Goal: Transaction & Acquisition: Register for event/course

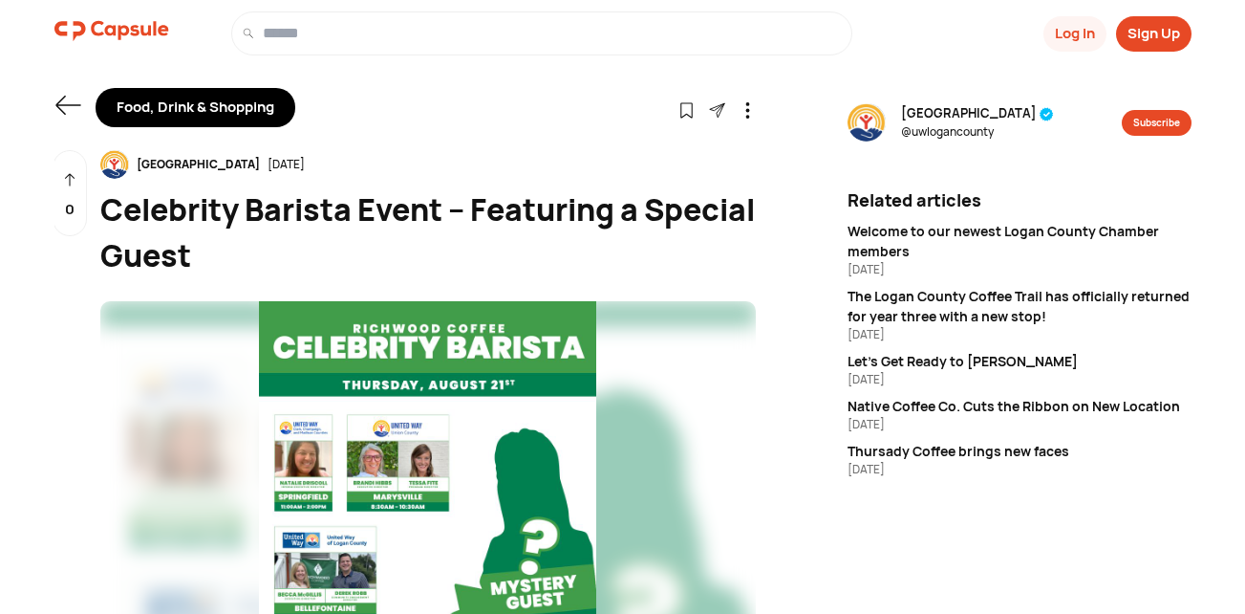
click at [437, 445] on img at bounding box center [428, 469] width 656 height 337
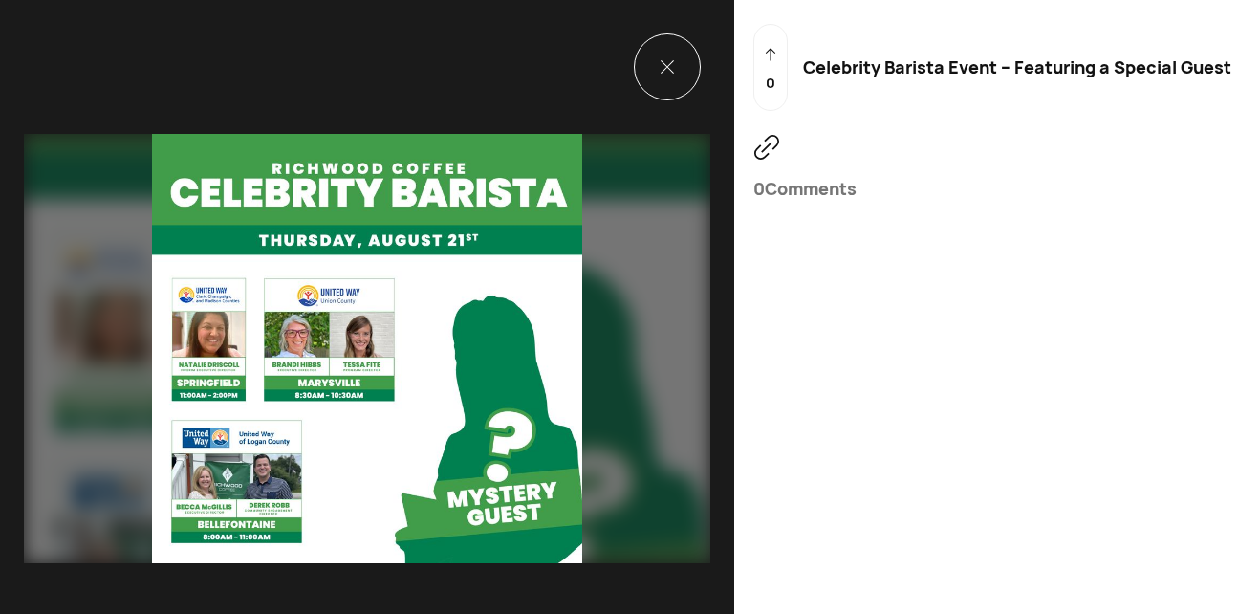
click at [311, 325] on img at bounding box center [367, 348] width 686 height 429
click at [314, 324] on img at bounding box center [367, 348] width 686 height 429
click at [642, 68] on div at bounding box center [667, 66] width 67 height 67
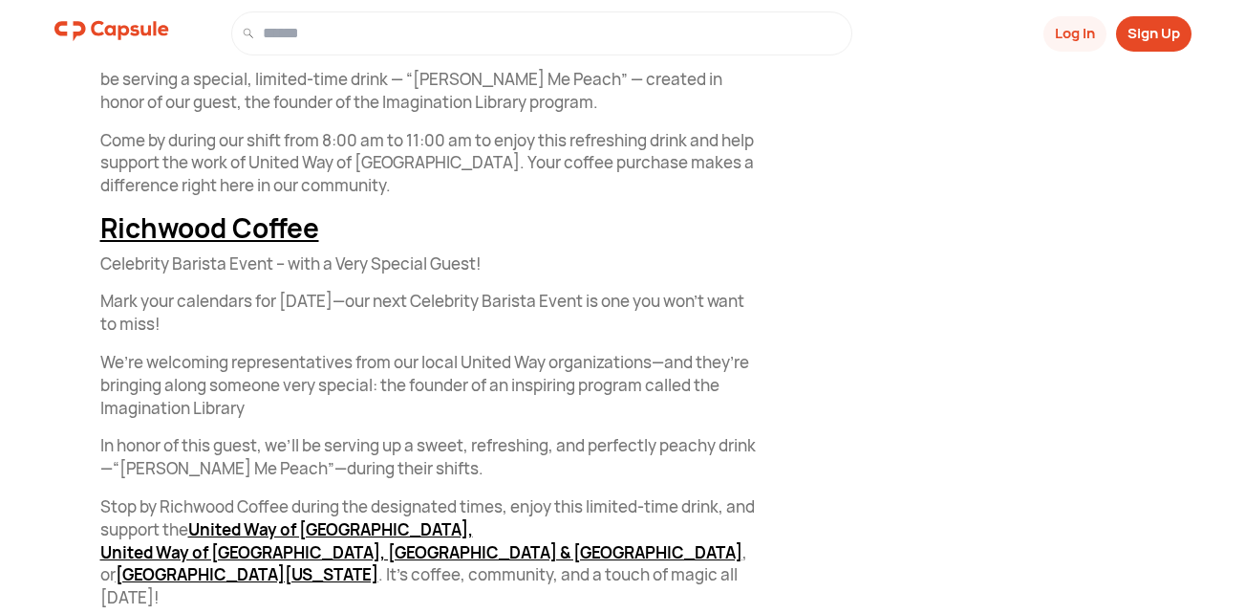
scroll to position [638, 0]
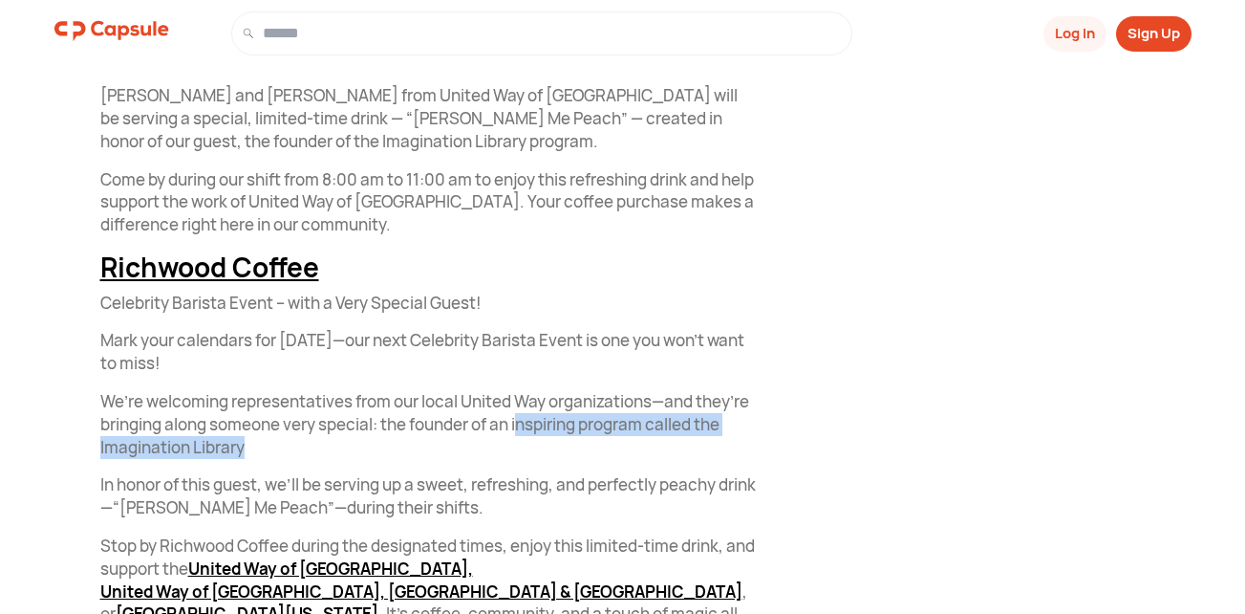
drag, startPoint x: 581, startPoint y: 421, endPoint x: 724, endPoint y: 440, distance: 143.6
click at [724, 440] on p "We’re welcoming representatives from our local United Way organizations—and the…" at bounding box center [428, 424] width 656 height 68
drag, startPoint x: 724, startPoint y: 440, endPoint x: 707, endPoint y: 430, distance: 18.9
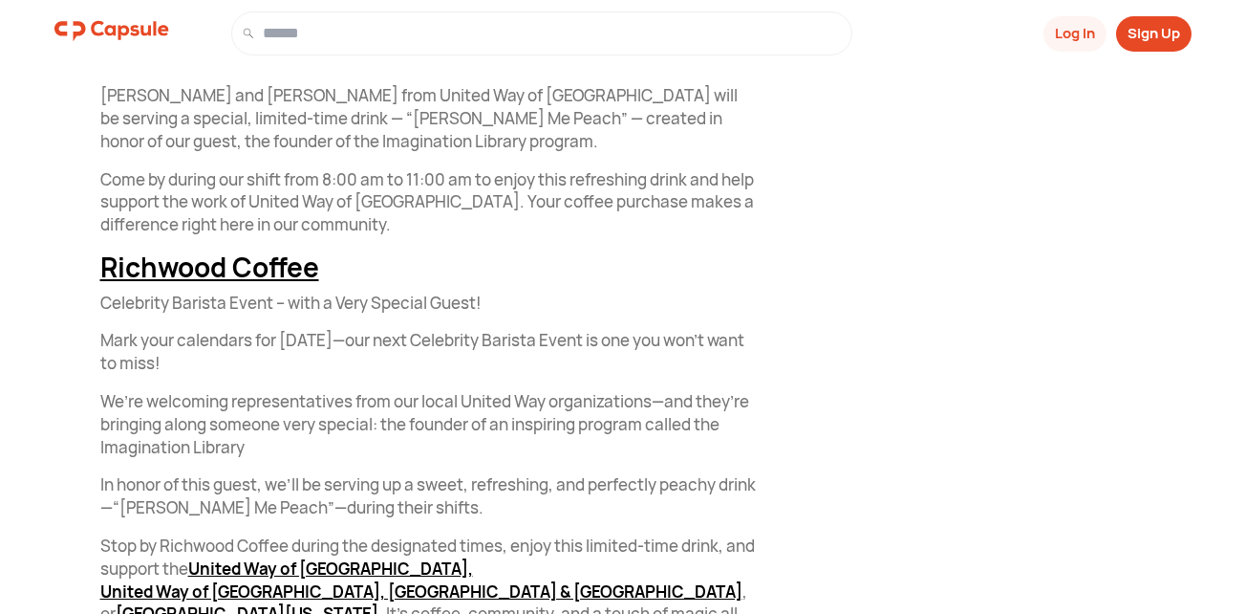
click at [726, 287] on div "Join us on Thursday, August 21 at Richwood Coffee for a day of coffee, communit…" at bounding box center [428, 336] width 656 height 624
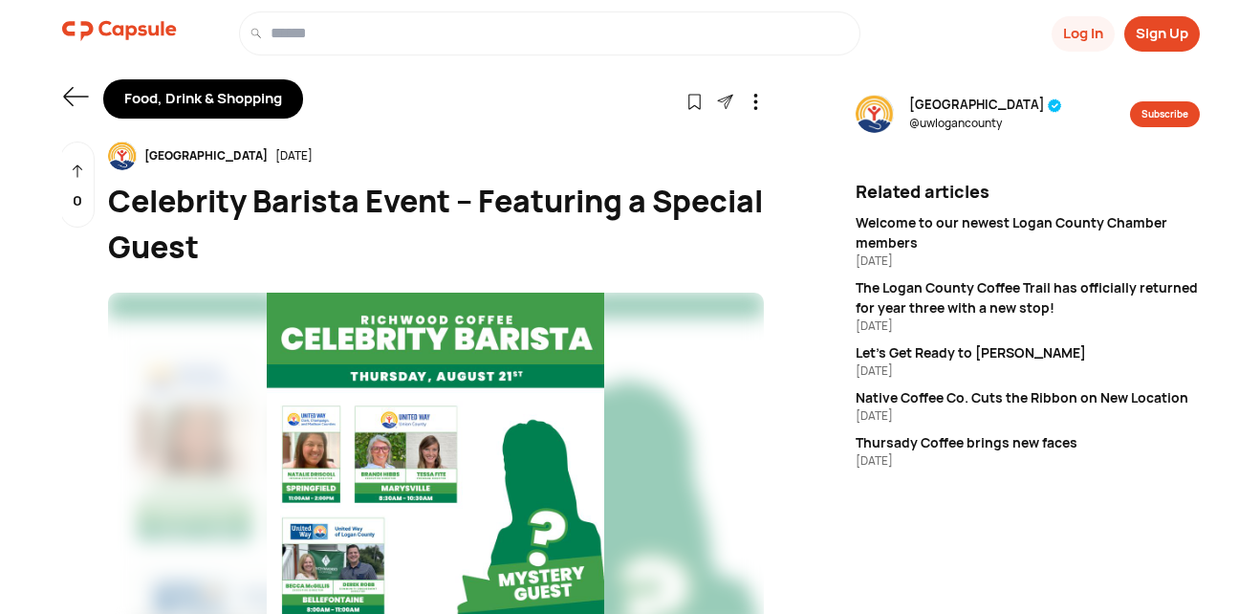
scroll to position [0, 0]
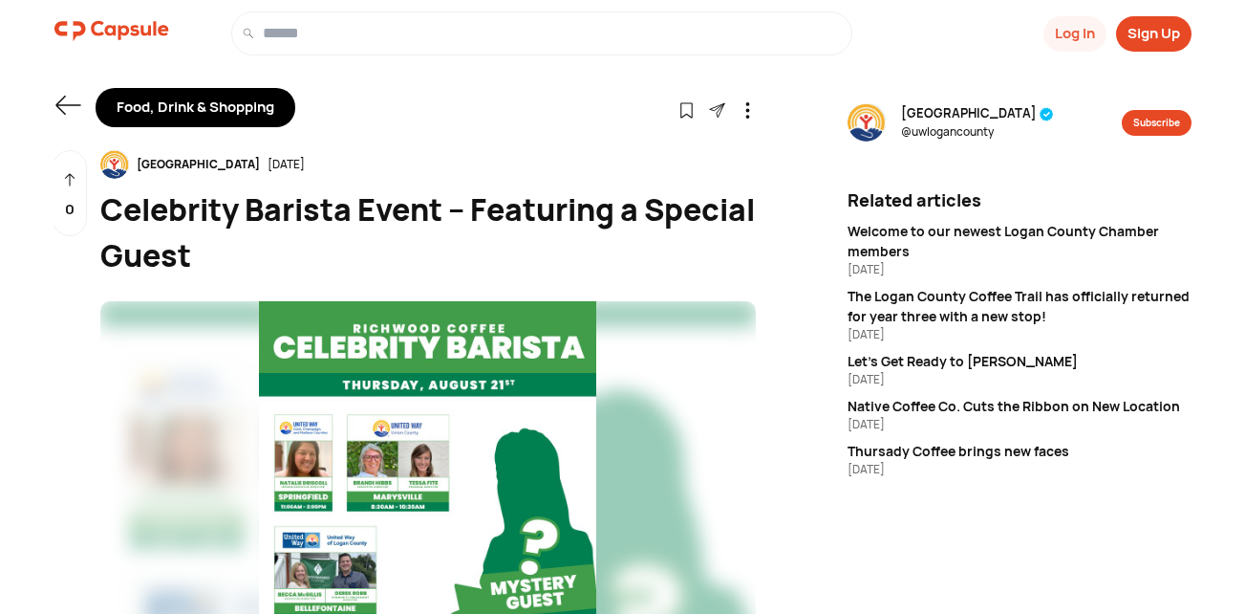
click at [1068, 32] on button "Log In" at bounding box center [1075, 33] width 63 height 35
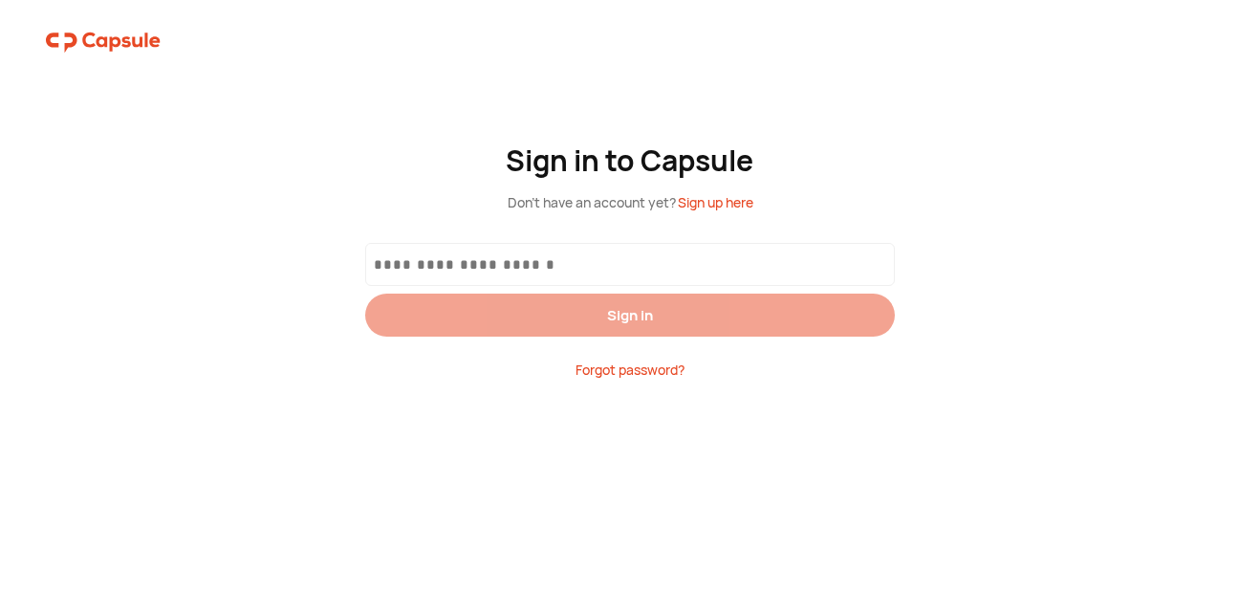
click at [651, 259] on input "text" at bounding box center [630, 264] width 512 height 20
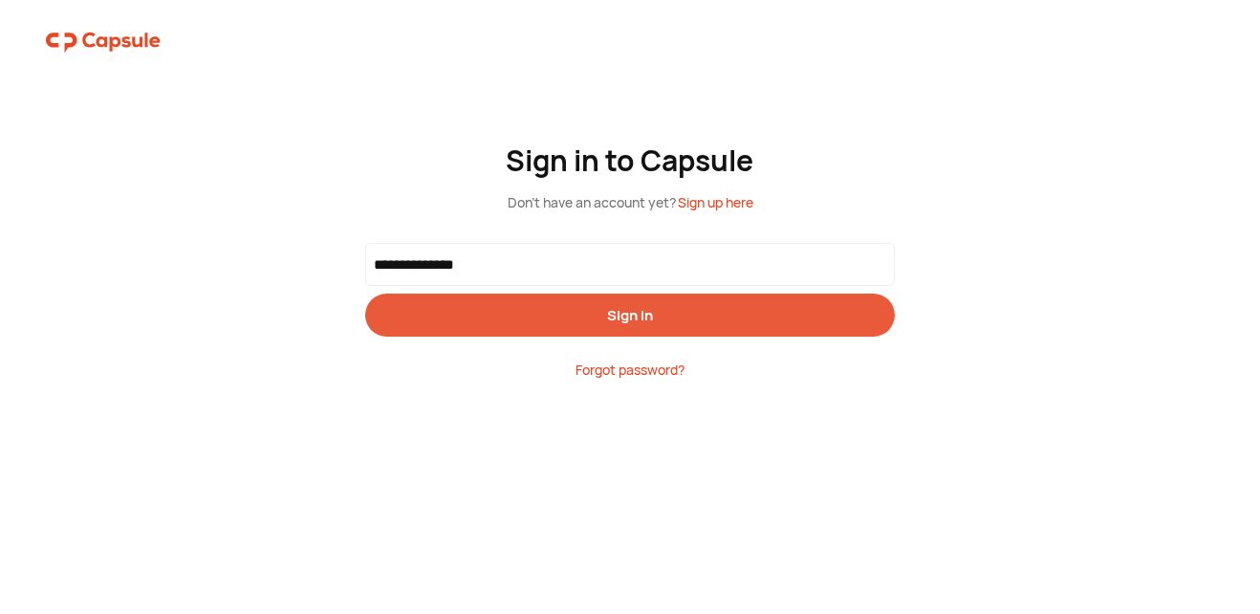
type input "**********"
click at [625, 313] on div "Sign in" at bounding box center [630, 315] width 46 height 20
